Goal: Information Seeking & Learning: Learn about a topic

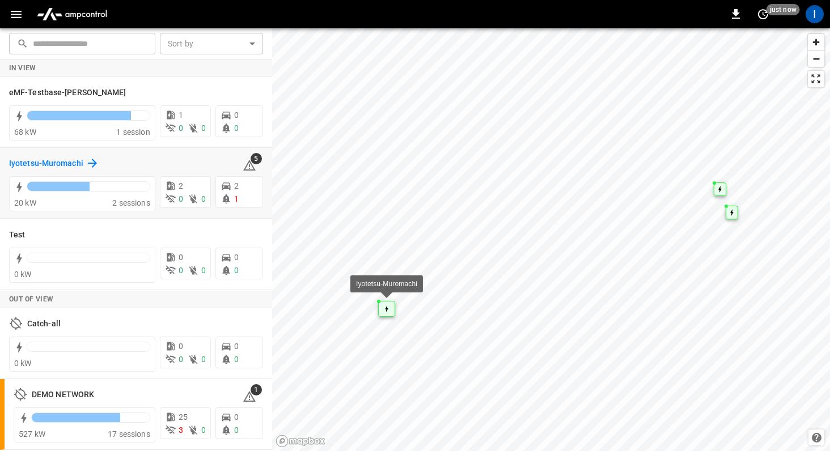
click at [68, 160] on h6 "Iyotetsu-Muromachi" at bounding box center [46, 164] width 74 height 12
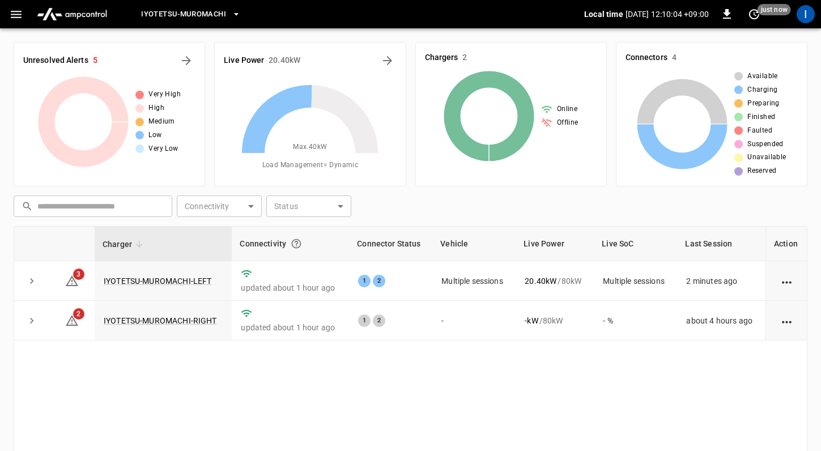
click at [14, 12] on icon "button" at bounding box center [16, 14] width 14 height 14
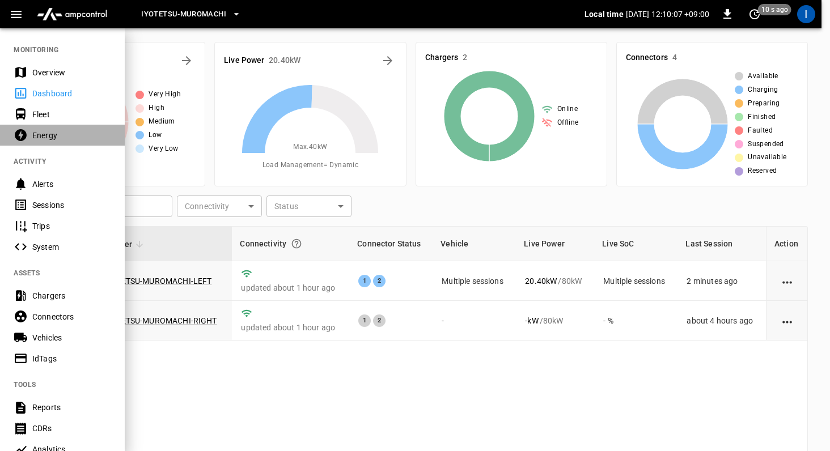
click at [61, 136] on div "Energy" at bounding box center [71, 135] width 79 height 11
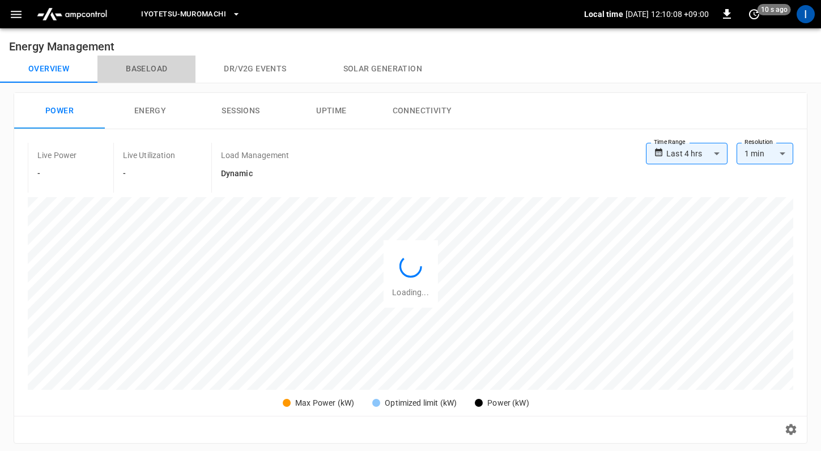
click at [166, 74] on button "Baseload" at bounding box center [147, 69] width 98 height 27
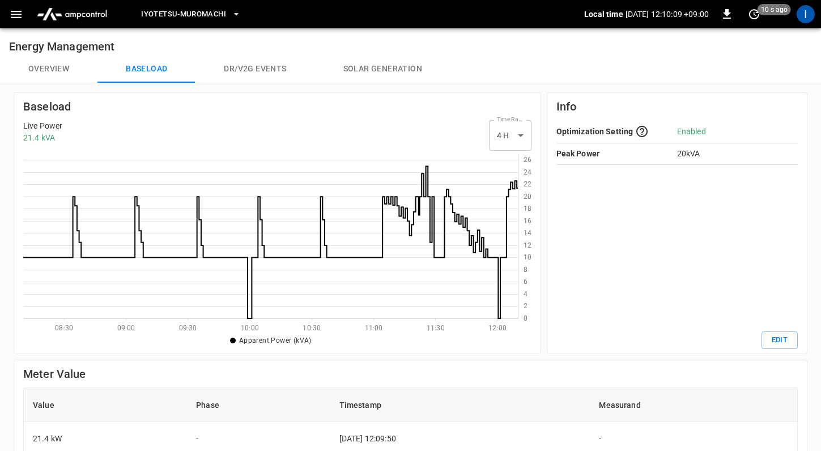
scroll to position [156, 486]
click at [492, 134] on body "Iyotetsu-[GEOGRAPHIC_DATA] Local time [DATE] 12:10:30 +09:00 0 just now I Energ…" at bounding box center [410, 374] width 821 height 749
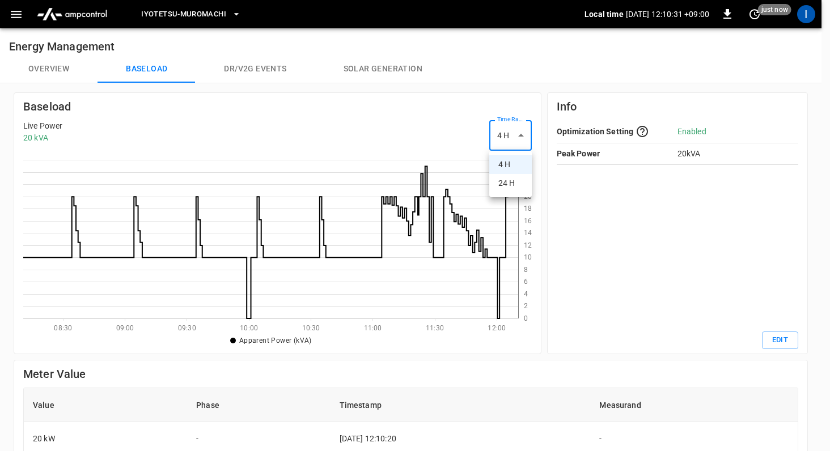
click at [510, 181] on li "24 H" at bounding box center [510, 183] width 43 height 19
type input "***"
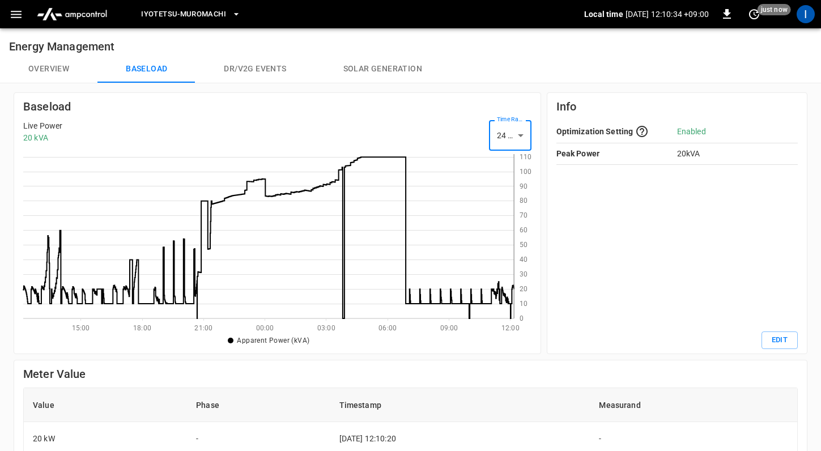
scroll to position [156, 482]
click at [582, 35] on h6 "Energy Management" at bounding box center [410, 41] width 821 height 27
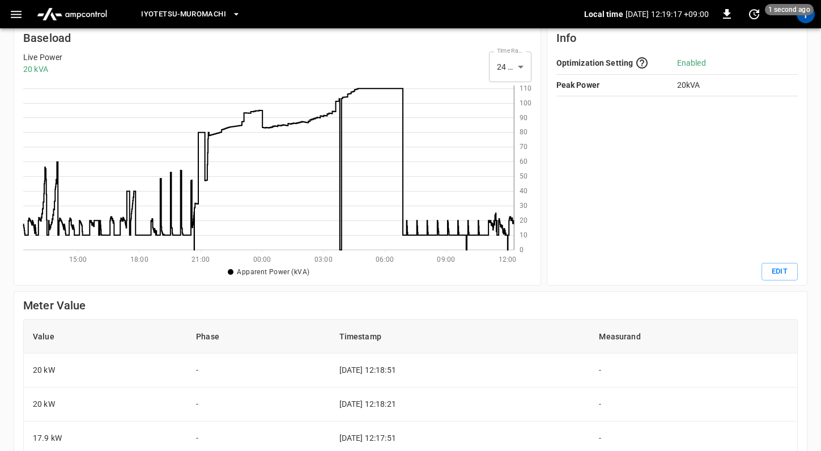
scroll to position [0, 0]
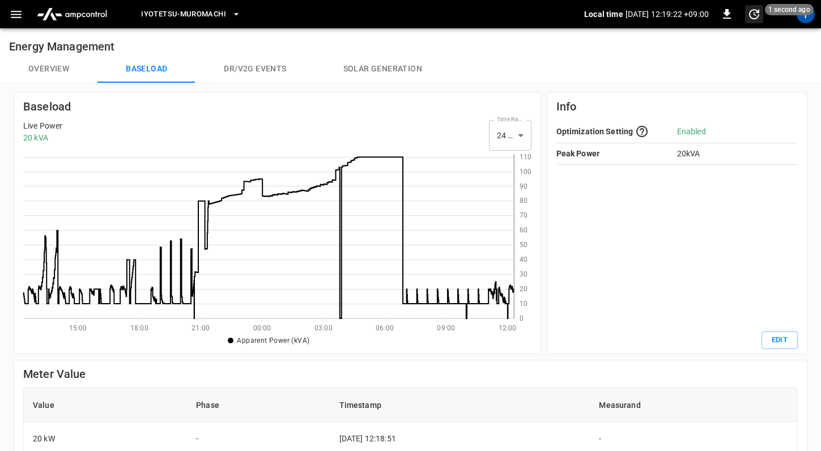
click at [749, 13] on icon "set refresh interval" at bounding box center [754, 14] width 10 height 10
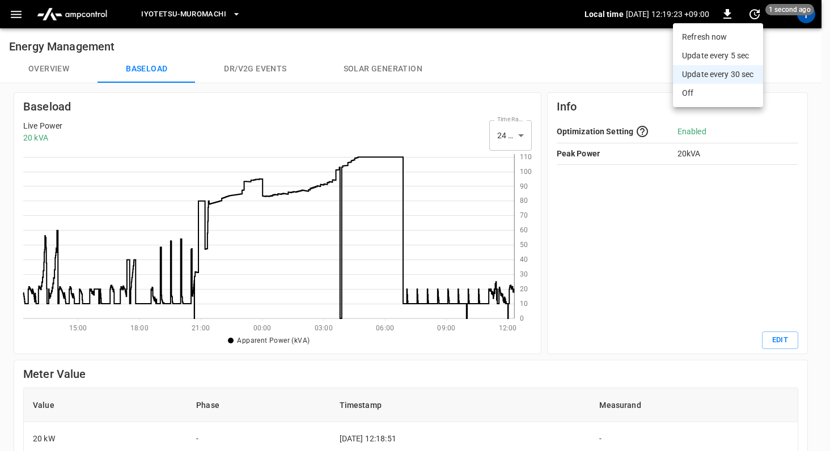
click at [736, 37] on li "Refresh now" at bounding box center [718, 37] width 90 height 19
click at [741, 50] on li "Update every 5 sec" at bounding box center [718, 55] width 90 height 19
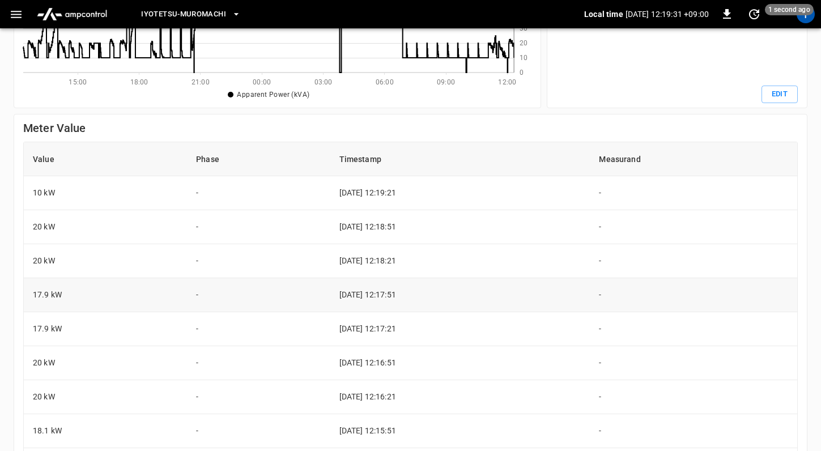
scroll to position [306, 0]
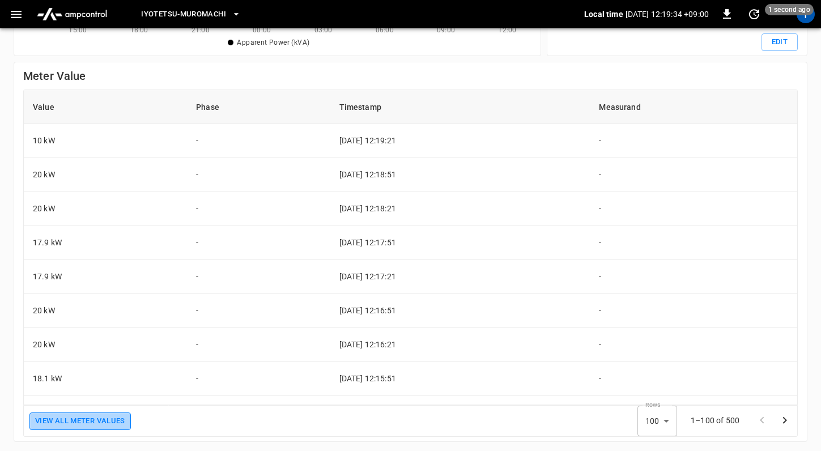
click at [53, 413] on button "View All meter values" at bounding box center [79, 422] width 101 height 18
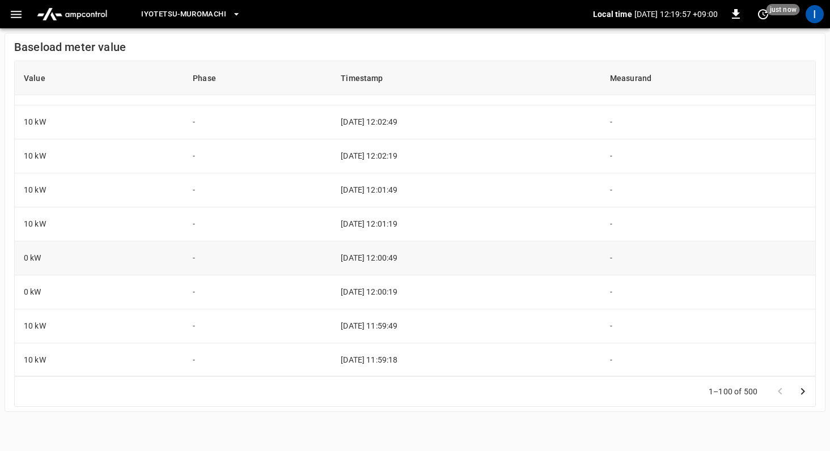
scroll to position [1163, 0]
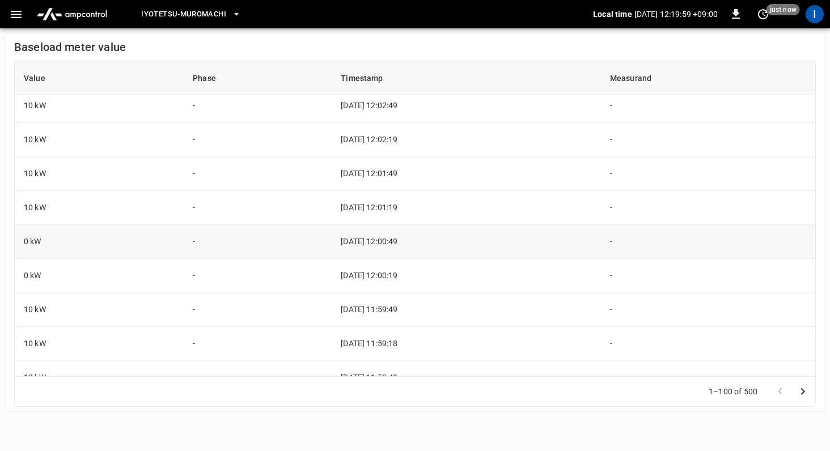
drag, startPoint x: 380, startPoint y: 281, endPoint x: 378, endPoint y: 240, distance: 40.9
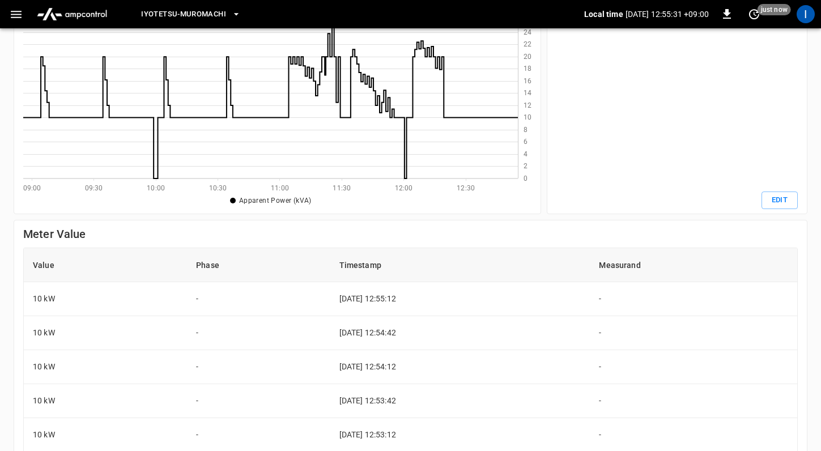
scroll to position [139, 0]
click at [412, 105] on icon at bounding box center [270, 97] width 495 height 164
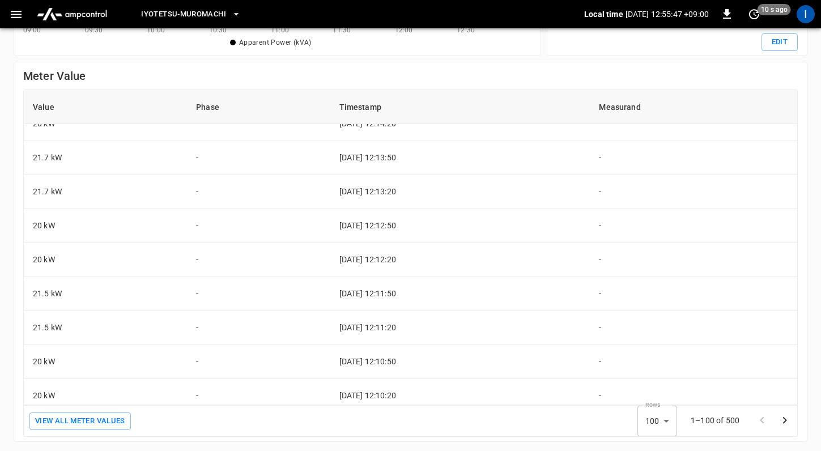
scroll to position [3121, 0]
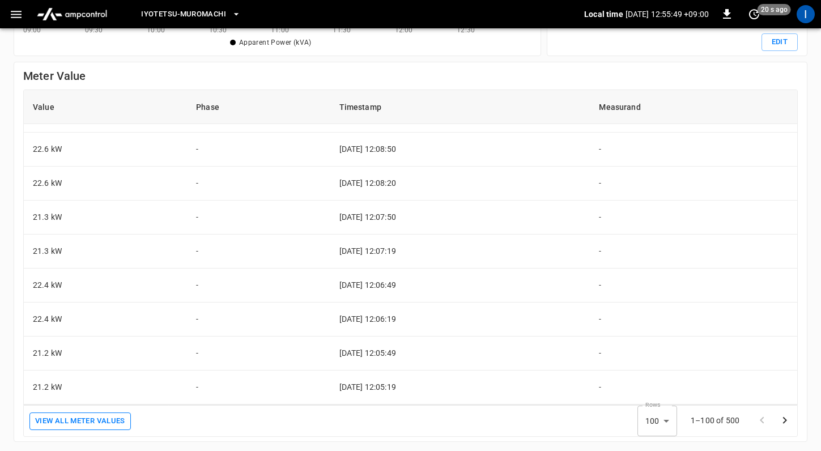
click at [121, 414] on button "View All meter values" at bounding box center [79, 422] width 101 height 18
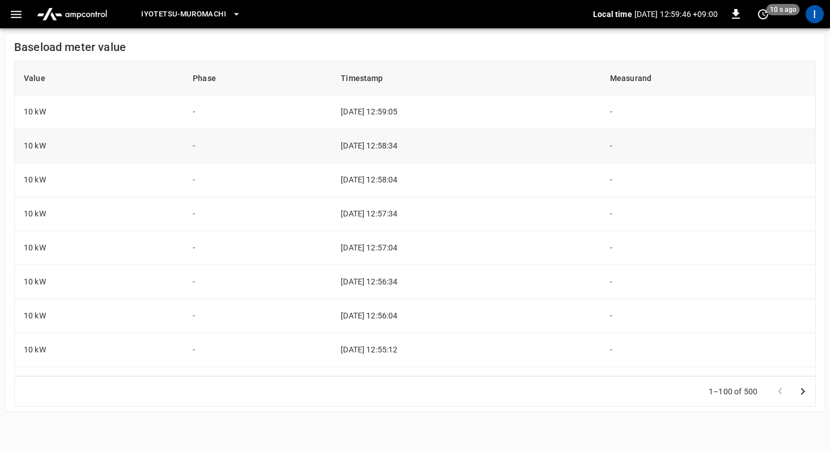
click at [511, 131] on td "2025-09-04 12:58:34" at bounding box center [466, 146] width 269 height 34
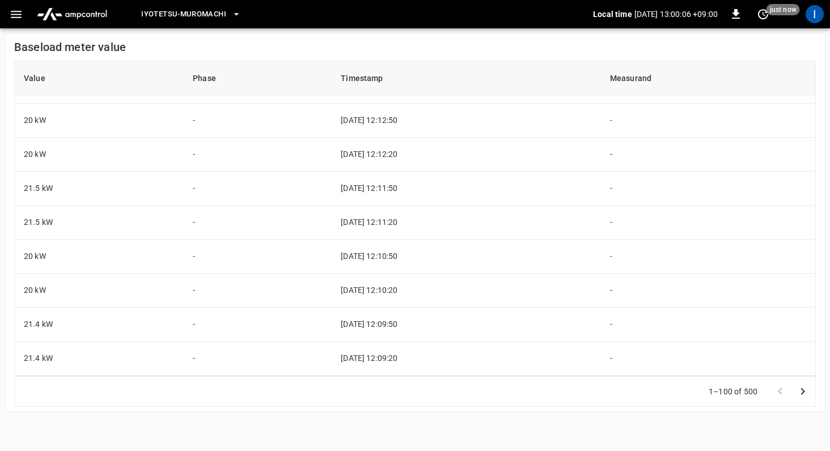
click at [800, 392] on icon "Go to next page" at bounding box center [803, 392] width 14 height 14
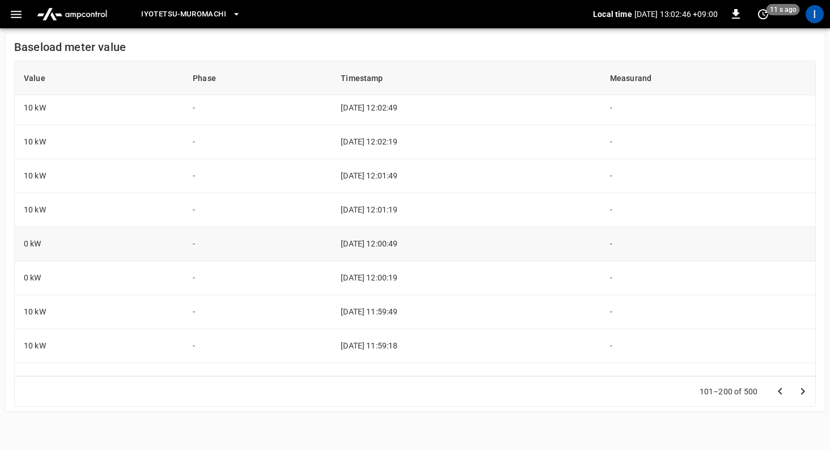
scroll to position [650, 0]
